Goal: Find specific page/section: Find specific page/section

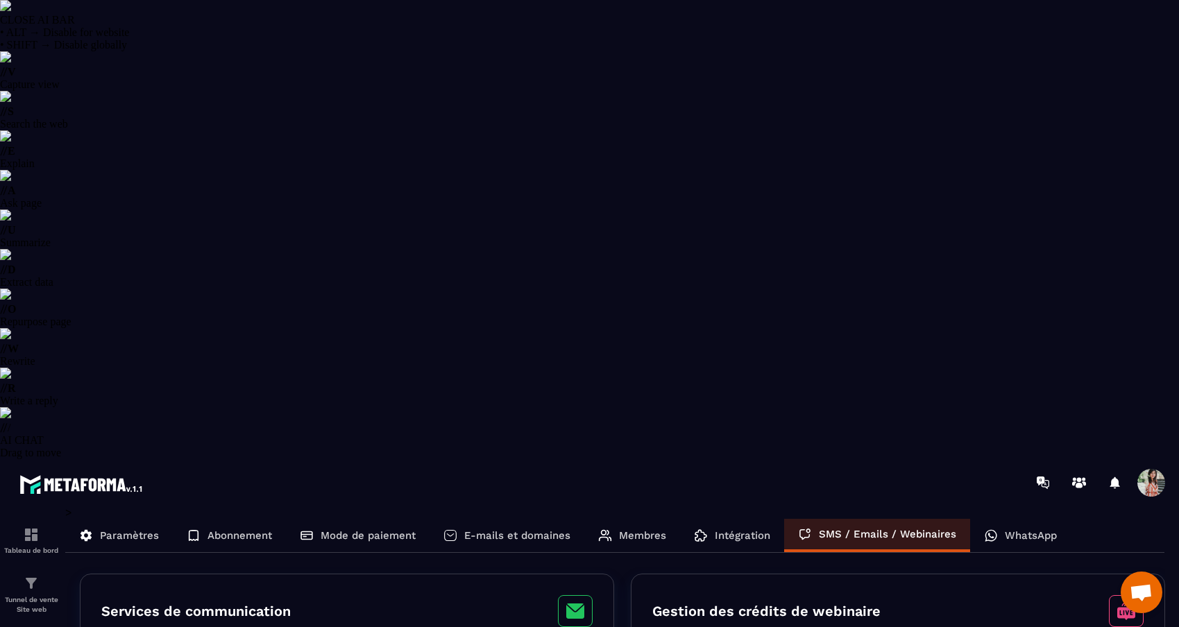
select select "******"
click at [27, 575] on div "Tunnel de vente Site web" at bounding box center [31, 595] width 56 height 40
click at [35, 595] on p "Tunnel de vente Site web" at bounding box center [31, 604] width 56 height 19
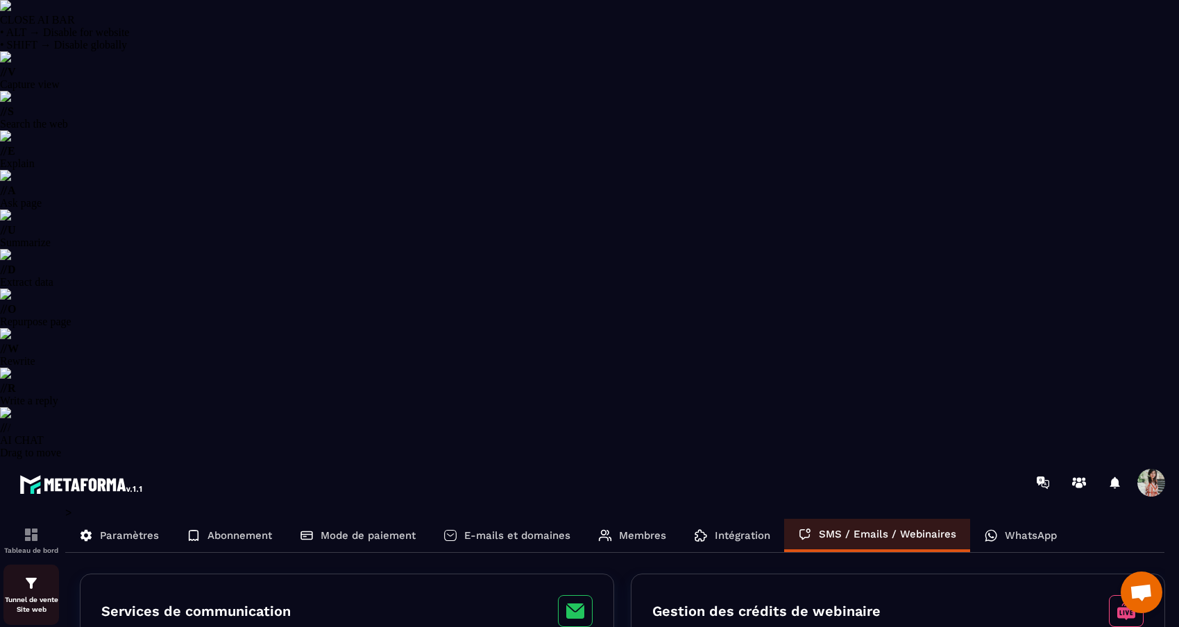
click at [35, 595] on p "Tunnel de vente Site web" at bounding box center [31, 604] width 56 height 19
click at [31, 595] on p "Tunnel de vente Site web" at bounding box center [31, 604] width 56 height 19
click at [119, 529] on p "Paramètres" at bounding box center [129, 535] width 59 height 12
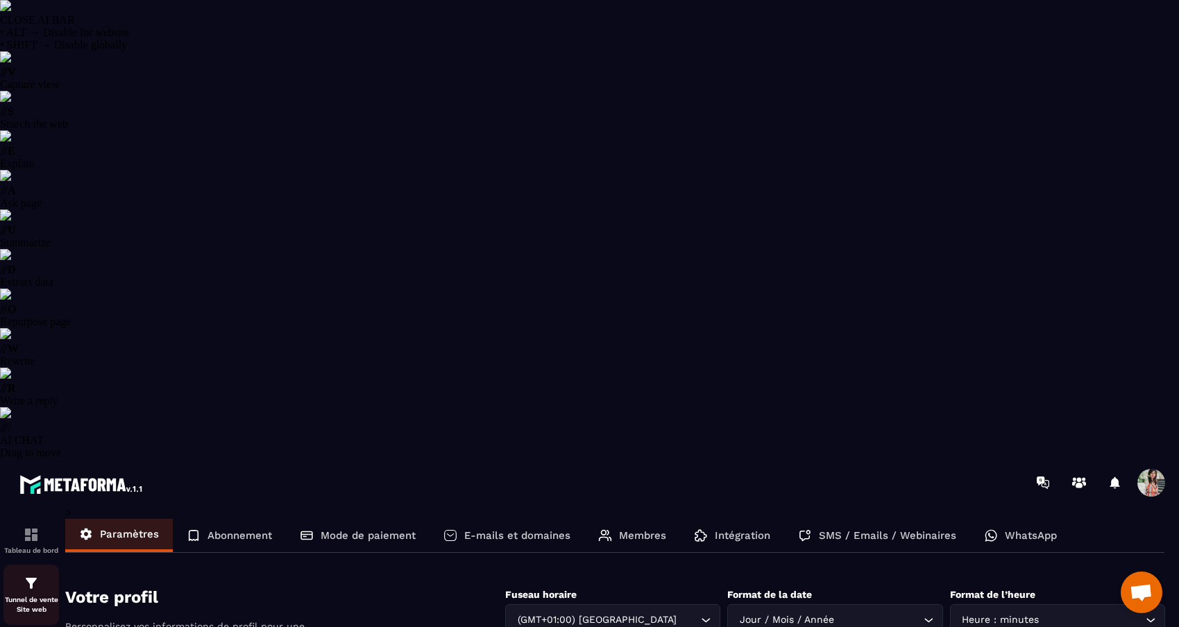
click at [33, 595] on p "Tunnel de vente Site web" at bounding box center [31, 604] width 56 height 19
click at [22, 547] on p "Tableau de bord" at bounding box center [31, 551] width 56 height 8
click at [24, 547] on p "Tableau de bord" at bounding box center [31, 551] width 56 height 8
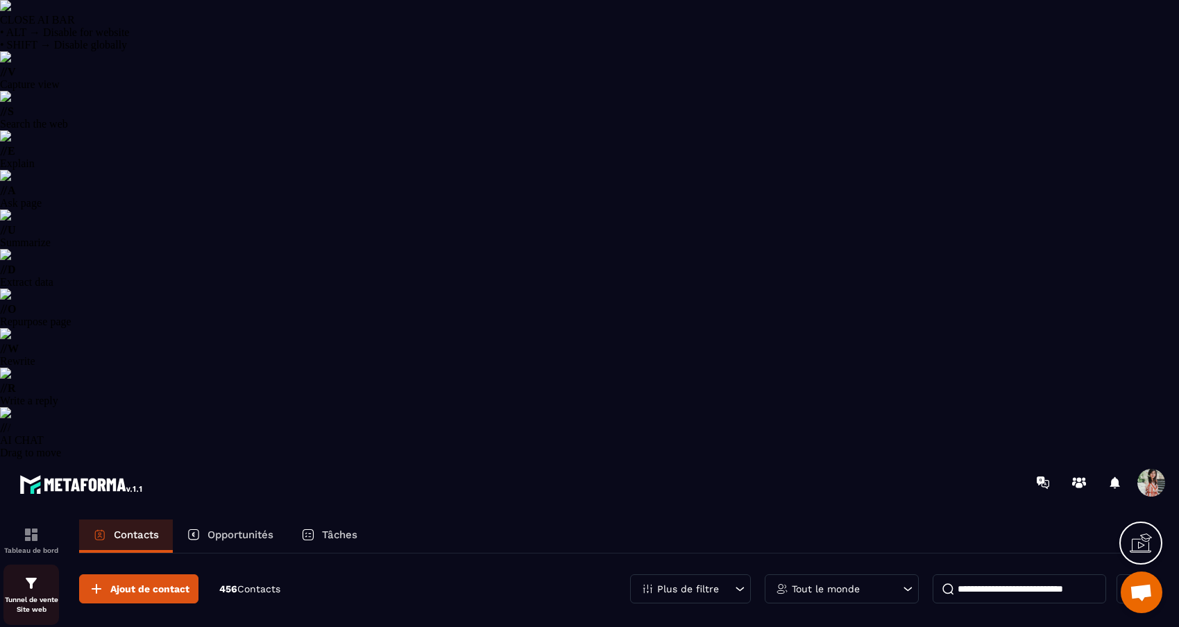
click at [33, 595] on p "Tunnel de vente Site web" at bounding box center [31, 604] width 56 height 19
